Goal: Navigation & Orientation: Find specific page/section

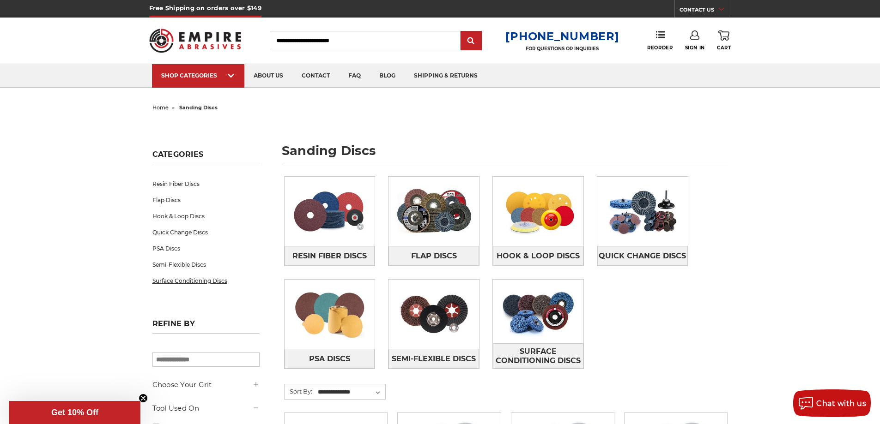
click at [199, 283] on link "Surface Conditioning Discs" at bounding box center [205, 281] width 107 height 16
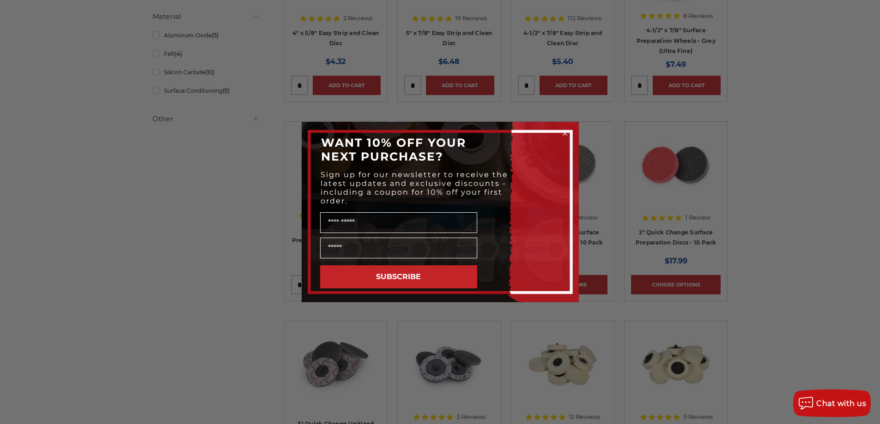
scroll to position [277, 0]
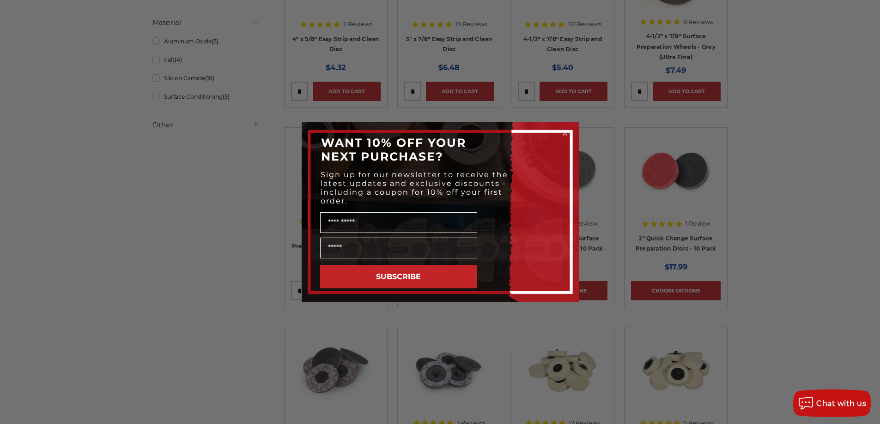
click at [564, 133] on icon "Close dialog" at bounding box center [565, 134] width 4 height 4
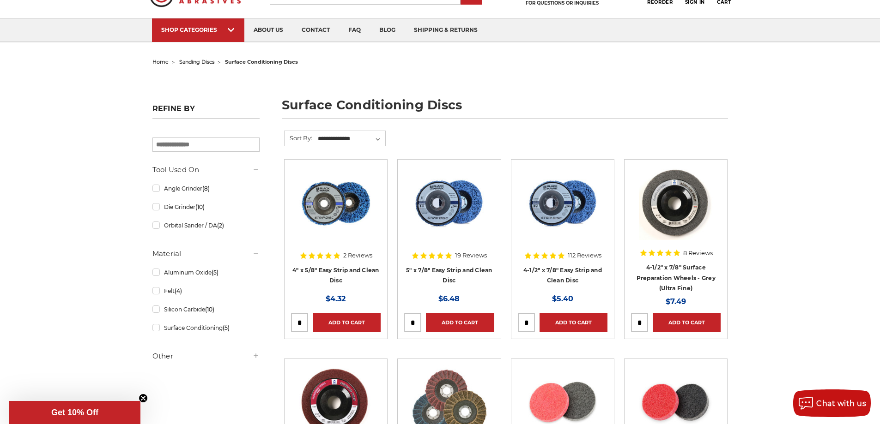
scroll to position [46, 0]
click at [161, 274] on link "Aluminum Oxide (5)" at bounding box center [205, 272] width 107 height 16
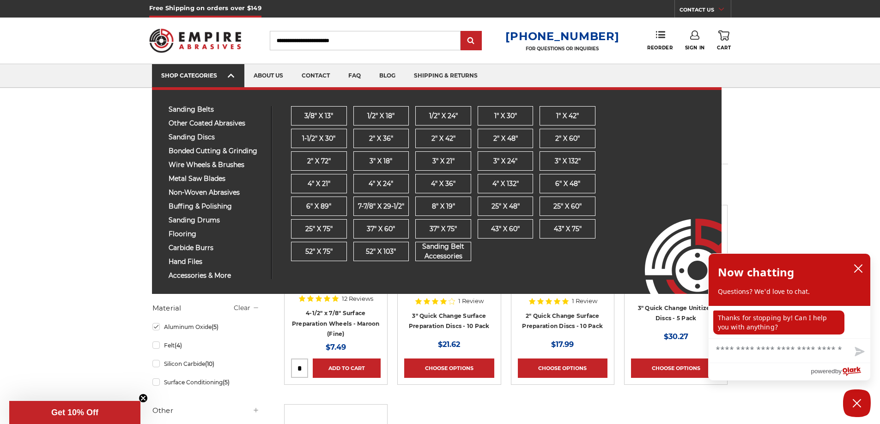
click at [222, 78] on link "SHOP CATEGORIES" at bounding box center [198, 76] width 92 height 24
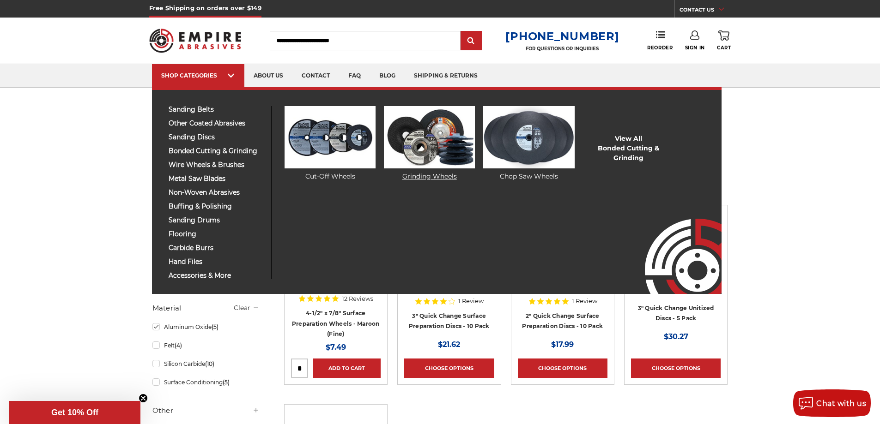
click at [434, 148] on img at bounding box center [429, 137] width 91 height 62
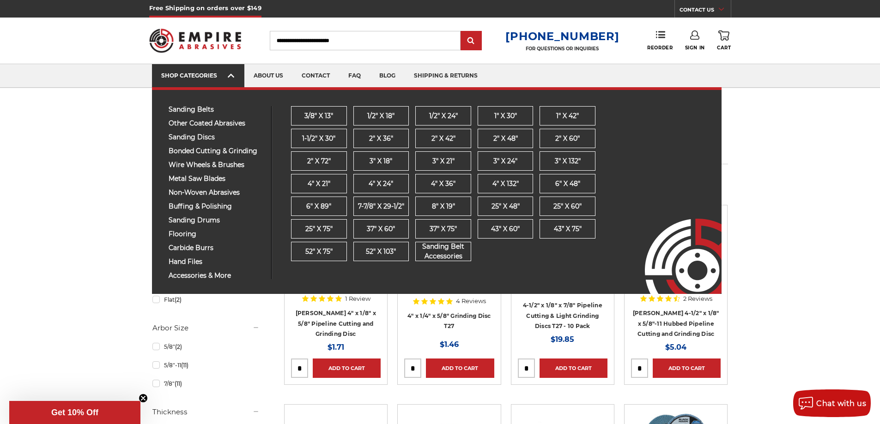
click at [229, 71] on link "SHOP CATEGORIES" at bounding box center [198, 76] width 92 height 24
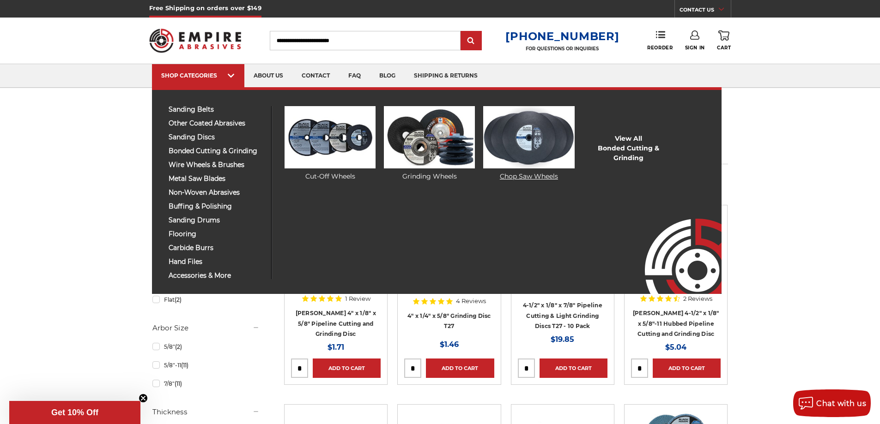
click at [524, 151] on img at bounding box center [528, 137] width 91 height 62
